Goal: Task Accomplishment & Management: Manage account settings

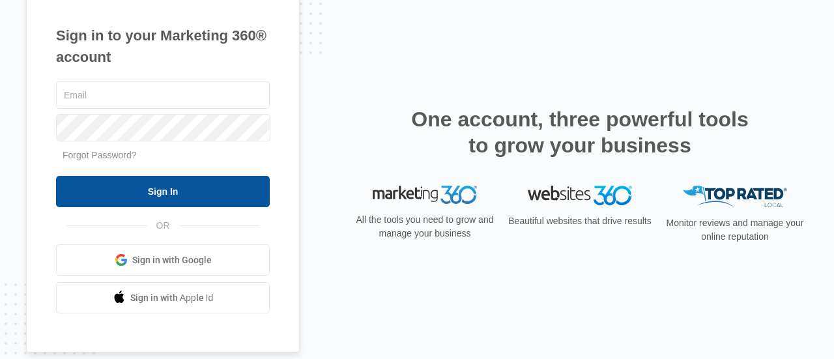
type input "[EMAIL_ADDRESS][DOMAIN_NAME]"
click at [165, 206] on input "Sign In" at bounding box center [163, 191] width 214 height 31
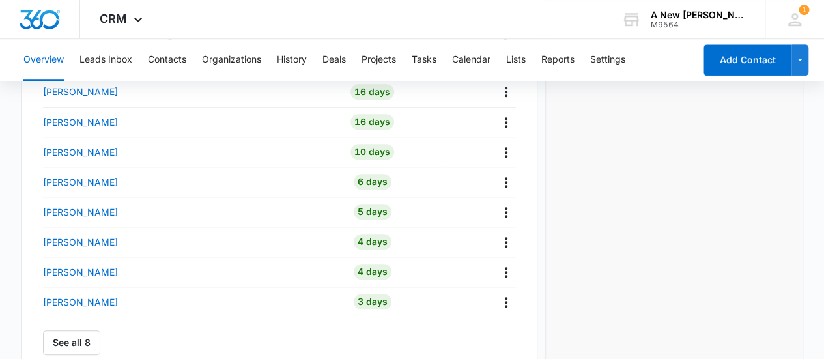
scroll to position [474, 0]
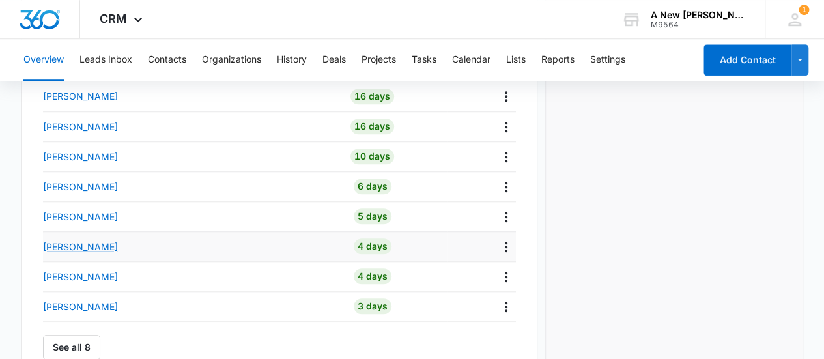
click at [59, 247] on p "[PERSON_NAME]" at bounding box center [80, 247] width 75 height 14
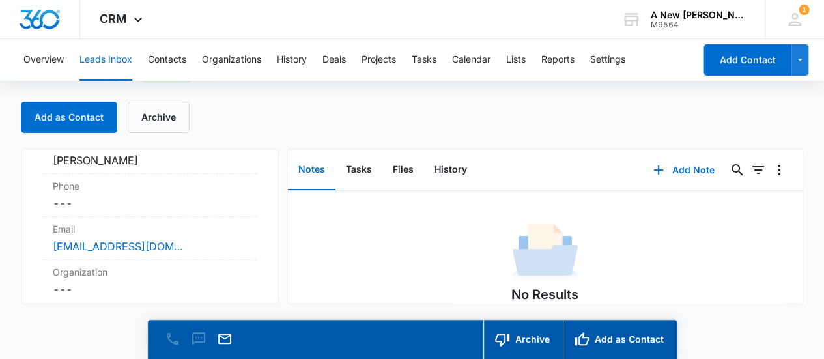
scroll to position [156, 0]
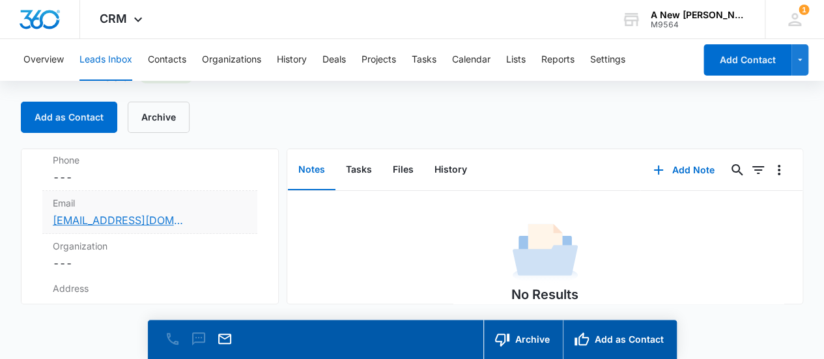
click at [149, 221] on link "[EMAIL_ADDRESS][DOMAIN_NAME]" at bounding box center [118, 220] width 130 height 16
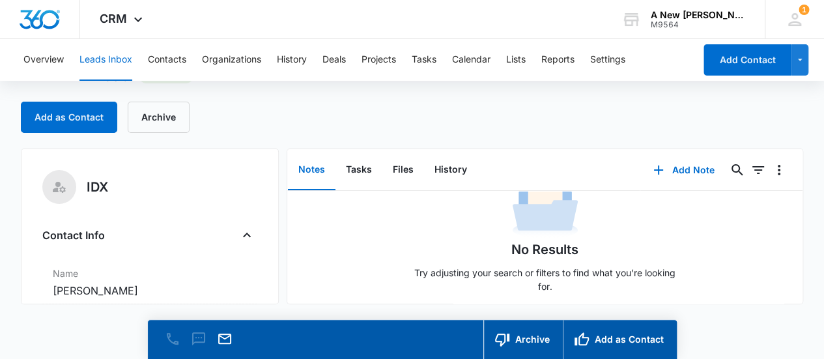
scroll to position [0, 0]
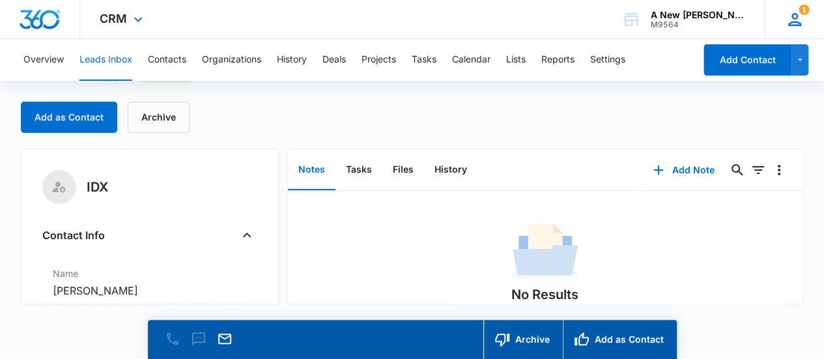
click at [797, 14] on icon at bounding box center [795, 20] width 20 height 20
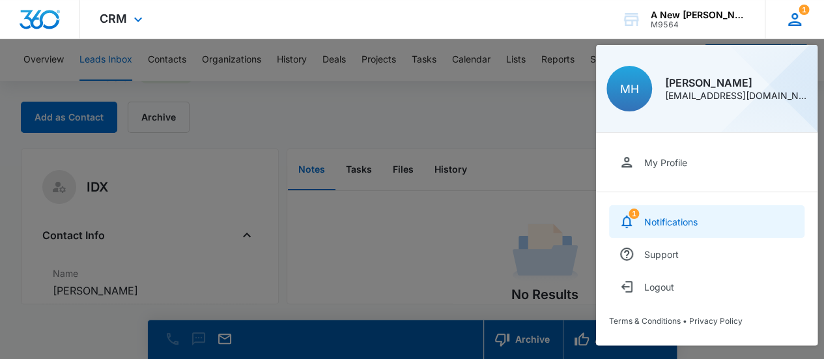
click at [678, 216] on div "Notifications" at bounding box center [670, 221] width 53 height 11
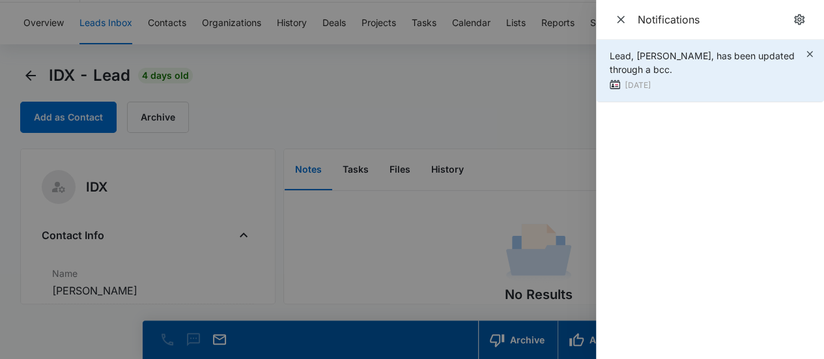
click at [675, 64] on div "Lead, [PERSON_NAME], has been updated through a bcc." at bounding box center [707, 62] width 195 height 27
click at [808, 53] on icon "button" at bounding box center [809, 54] width 6 height 6
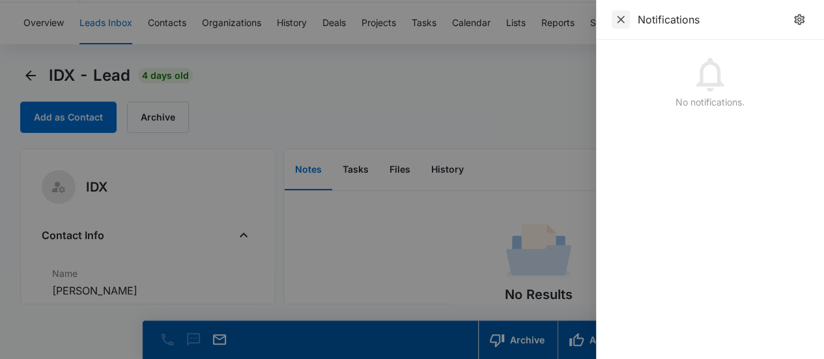
click at [617, 23] on icon "Close" at bounding box center [621, 20] width 8 height 8
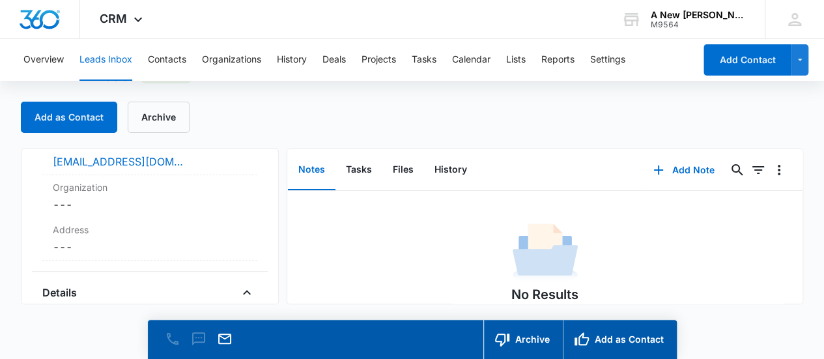
scroll to position [229, 0]
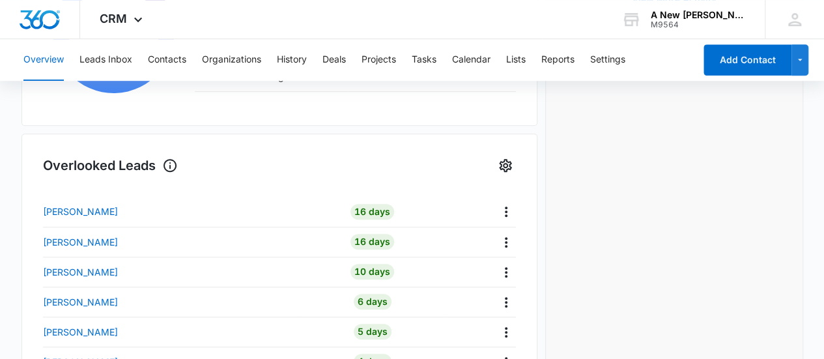
scroll to position [511, 0]
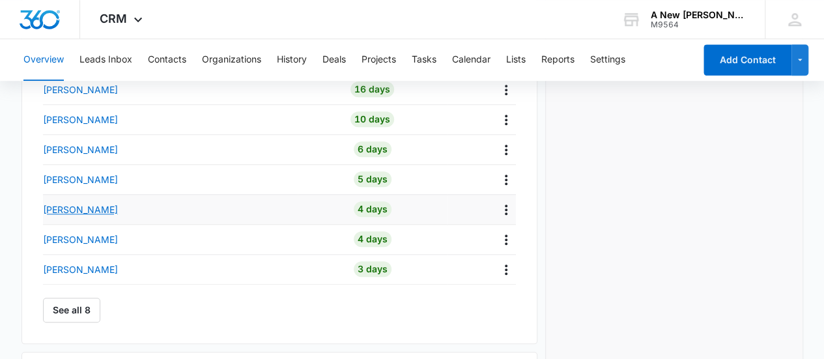
click at [65, 206] on p "[PERSON_NAME]" at bounding box center [80, 210] width 75 height 14
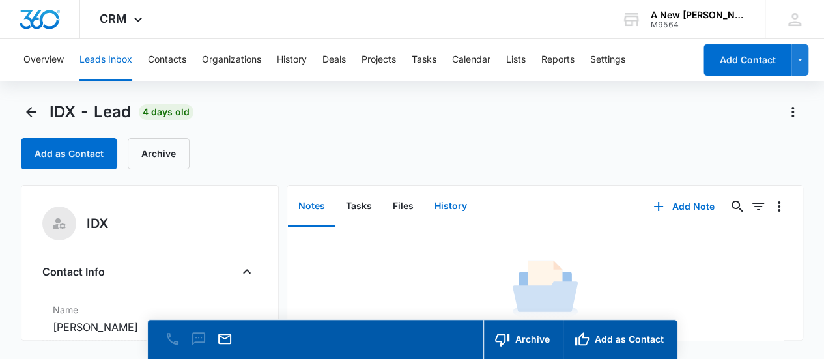
click at [453, 206] on button "History" at bounding box center [450, 206] width 53 height 40
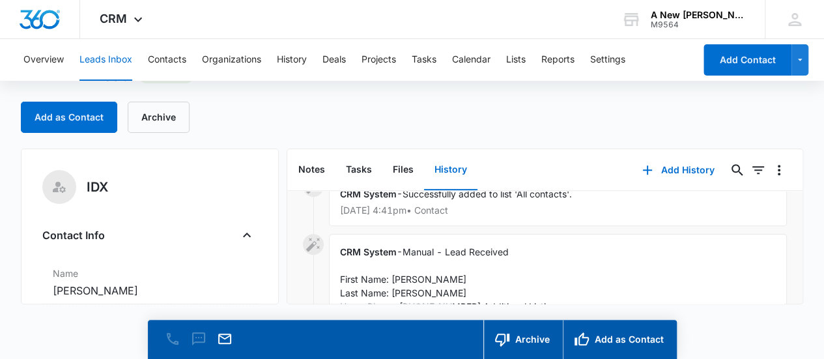
scroll to position [462, 0]
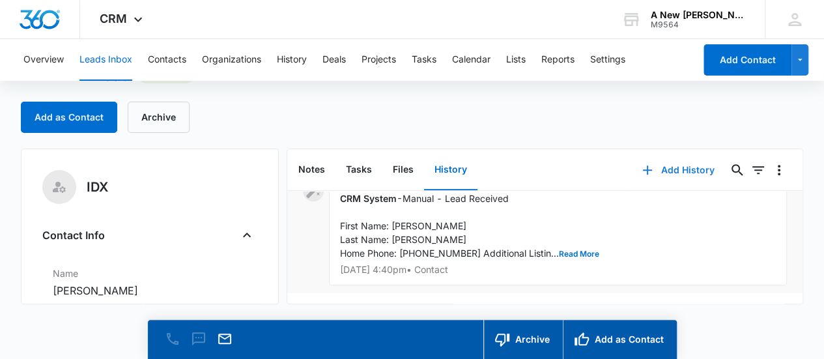
click at [660, 172] on button "Add History" at bounding box center [678, 169] width 98 height 31
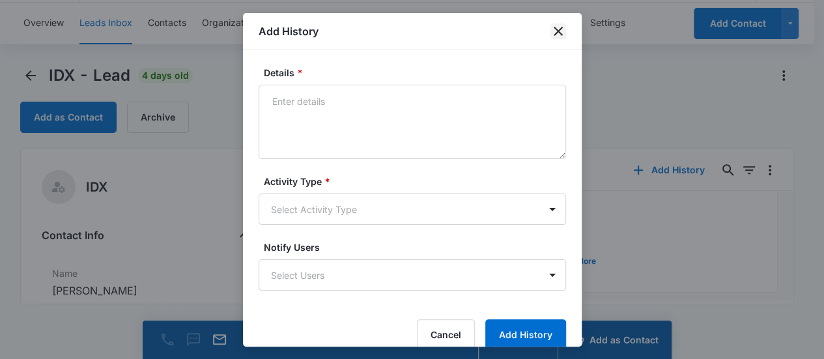
click at [555, 31] on icon "close" at bounding box center [558, 31] width 16 height 16
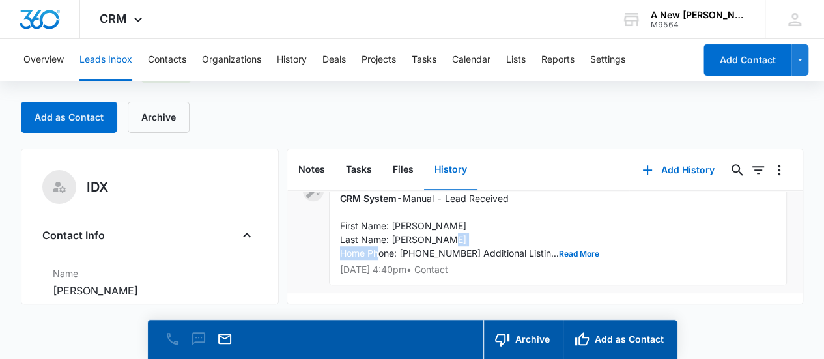
drag, startPoint x: 401, startPoint y: 242, endPoint x: 457, endPoint y: 244, distance: 55.4
click at [457, 244] on span "Manual - Lead Received First Name: Luis Last Name: Toribio Home Phone: 33641790…" at bounding box center [469, 226] width 259 height 66
copy span "3364179043"
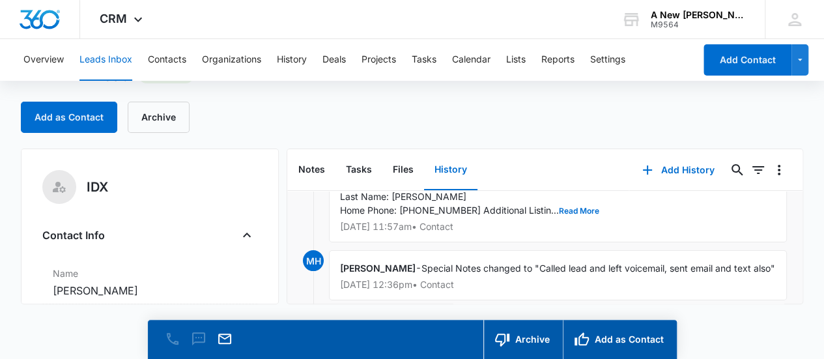
scroll to position [67, 0]
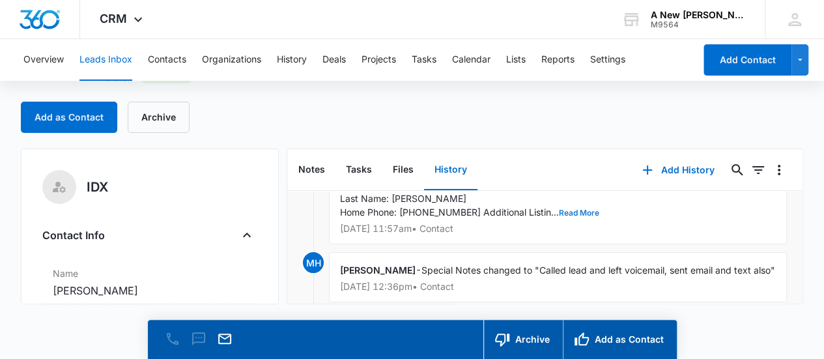
click at [559, 216] on button "Read More" at bounding box center [579, 213] width 40 height 8
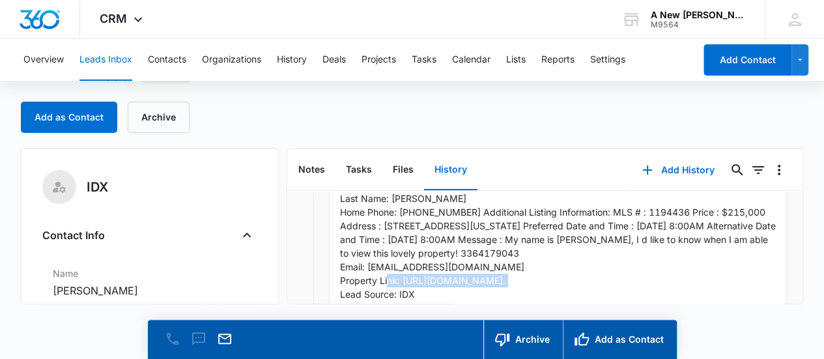
drag, startPoint x: 367, startPoint y: 277, endPoint x: 486, endPoint y: 277, distance: 118.6
click at [486, 277] on div "CRM System - Manual - Lead Received First Name: Luis Last Name: Toribio Home Ph…" at bounding box center [558, 246] width 458 height 214
copy span "[EMAIL_ADDRESS][DOMAIN_NAME]"
drag, startPoint x: 459, startPoint y: 251, endPoint x: 489, endPoint y: 251, distance: 30.0
click at [489, 251] on span "Manual - Lead Received First Name: Luis Last Name: Toribio Home Phone: 33641790…" at bounding box center [559, 239] width 438 height 175
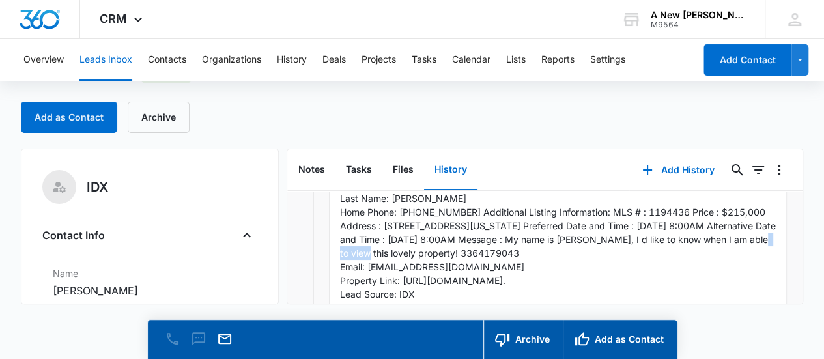
copy span "Toribio,"
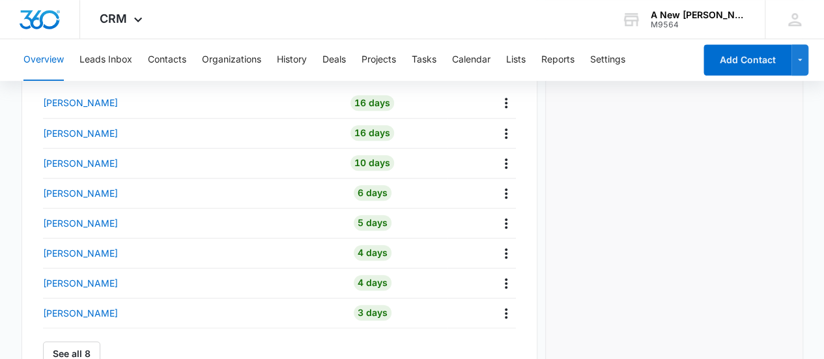
scroll to position [462, 0]
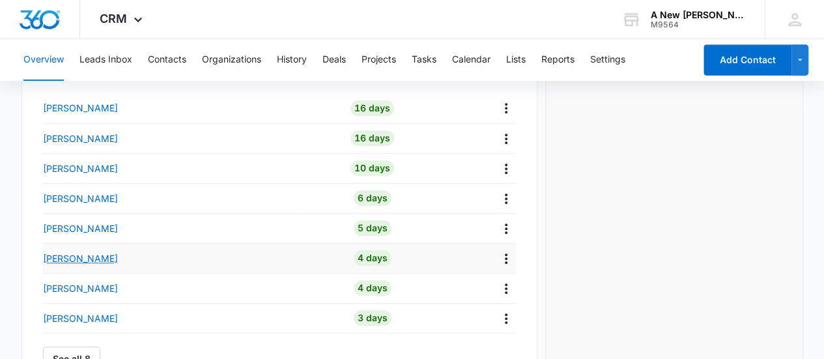
click at [92, 252] on div "[PERSON_NAME]" at bounding box center [170, 258] width 255 height 14
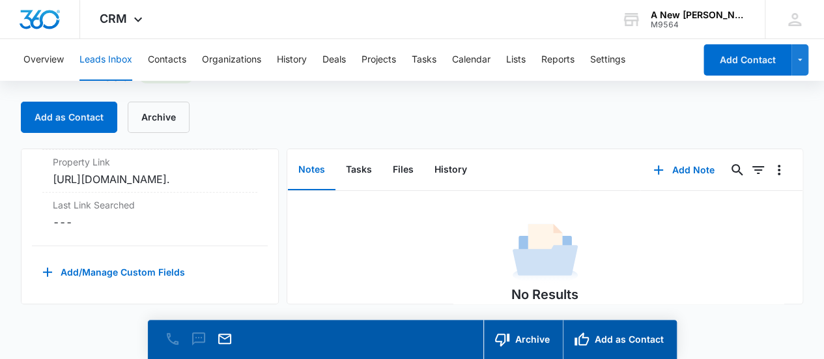
scroll to position [1824, 0]
click at [679, 165] on button "Add Note" at bounding box center [683, 169] width 87 height 31
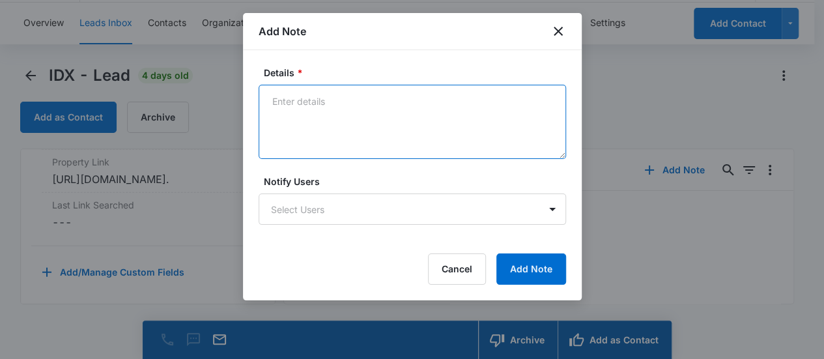
click at [304, 89] on textarea "Details *" at bounding box center [412, 122] width 307 height 74
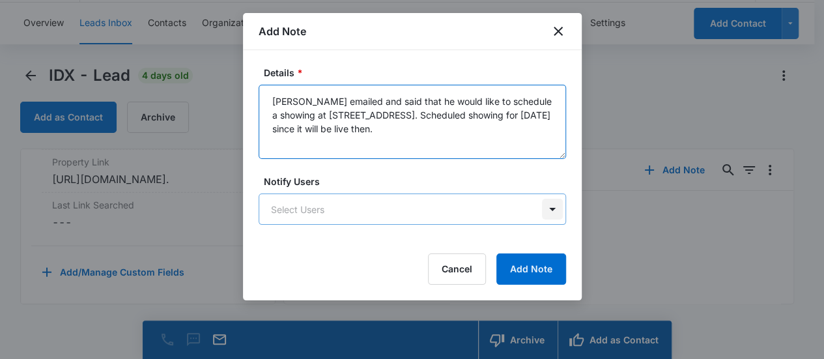
type textarea "[PERSON_NAME] emailed and said that he would like to schedule a showing at [STR…"
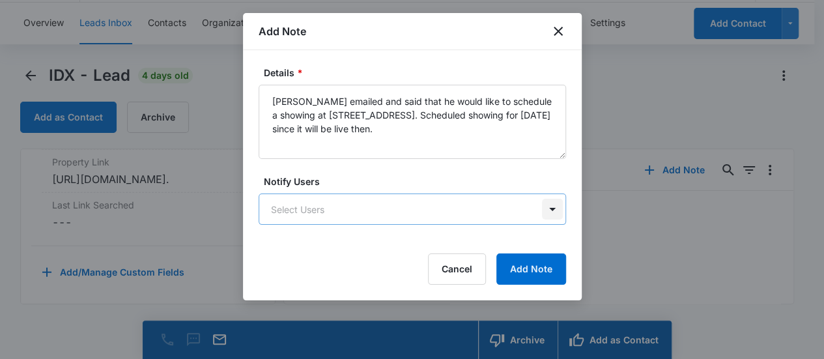
click at [553, 213] on body "CRM Apps Reputation Websites Forms CRM Email Social Content Ads Intelligence Fi…" at bounding box center [412, 162] width 824 height 396
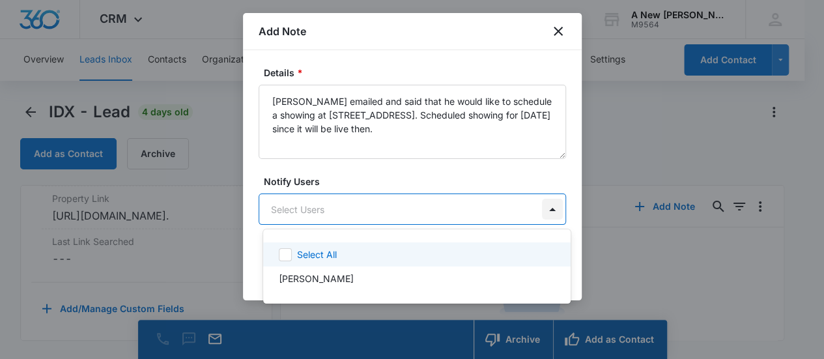
scroll to position [0, 0]
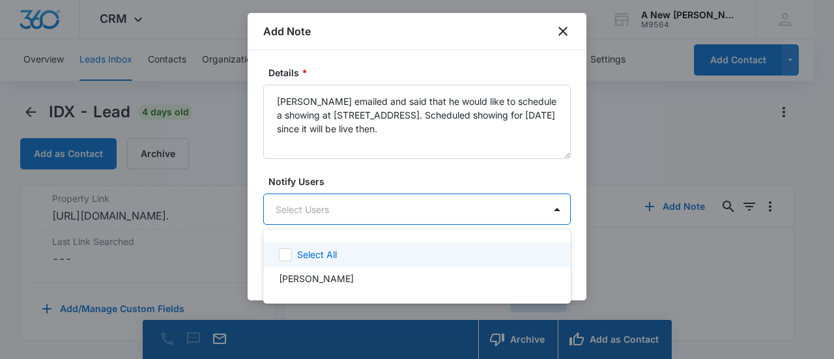
click at [576, 169] on div at bounding box center [417, 179] width 834 height 359
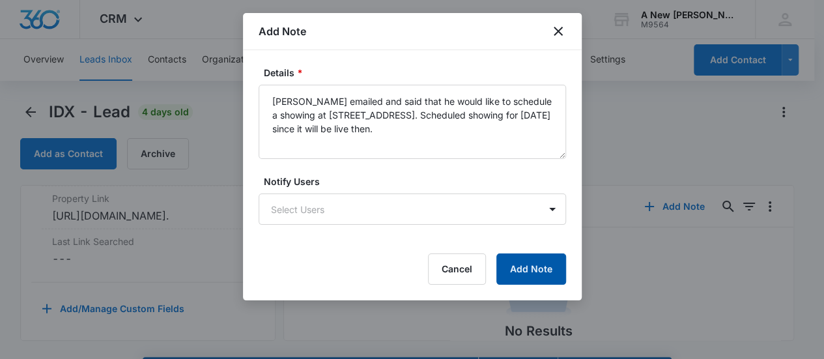
click at [528, 263] on button "Add Note" at bounding box center [531, 268] width 70 height 31
